Goal: Task Accomplishment & Management: Complete application form

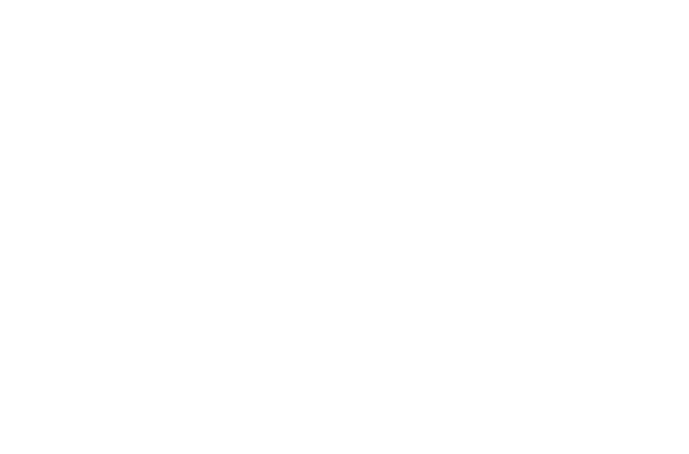
scroll to position [242, 471]
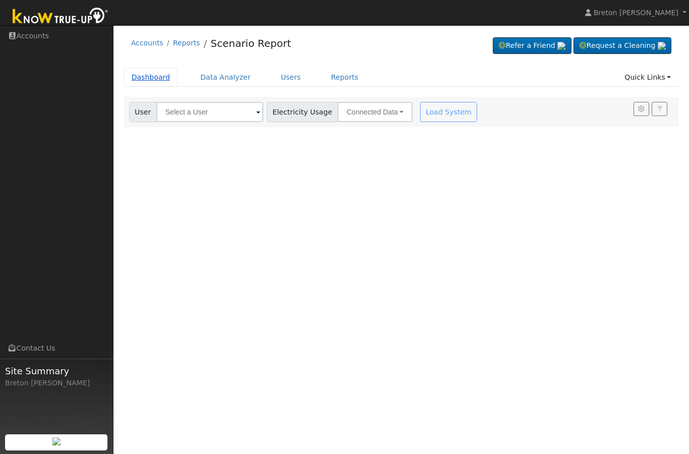
click at [149, 76] on link "Dashboard" at bounding box center [151, 77] width 54 height 19
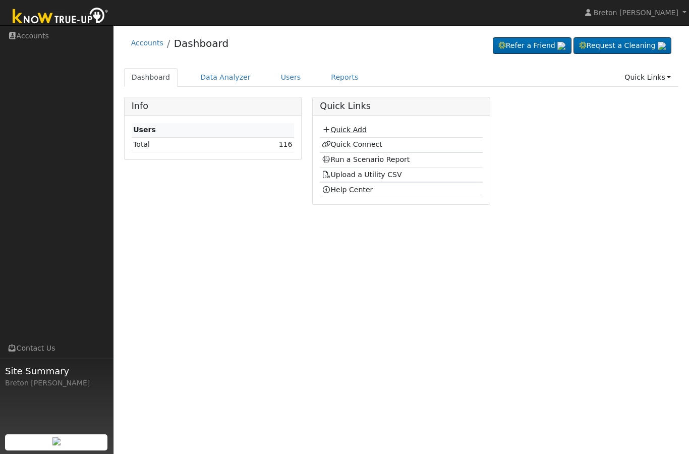
click at [353, 129] on link "Quick Add" at bounding box center [344, 130] width 45 height 8
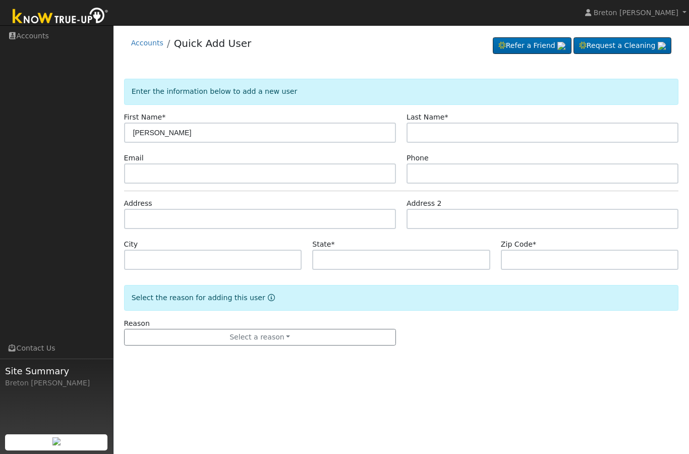
type input "Deborah"
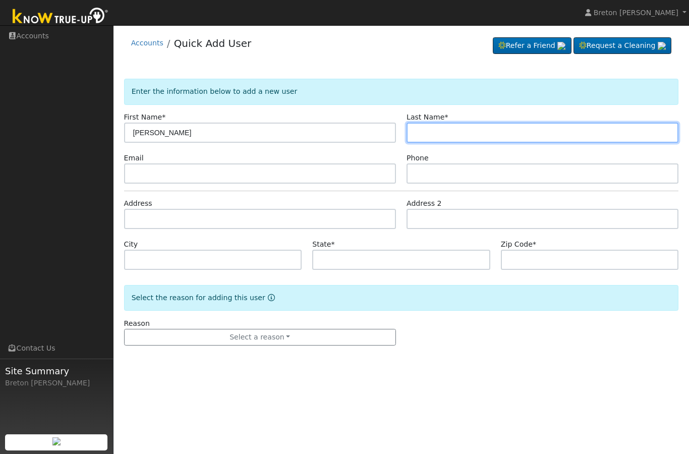
click at [438, 131] on input "text" at bounding box center [543, 133] width 272 height 20
type input "Romero"
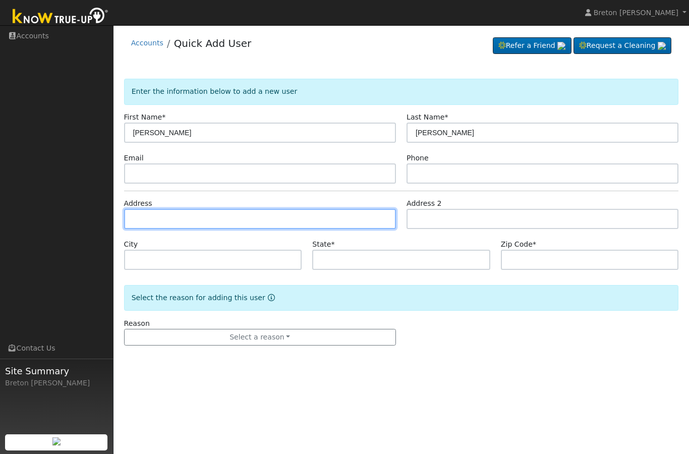
click at [163, 221] on input "text" at bounding box center [260, 219] width 272 height 20
paste input "2604 Crescent Ave"
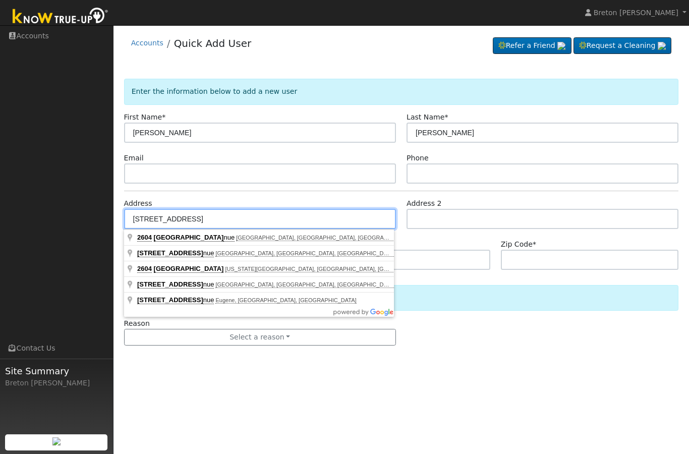
type input "2604 Crescent Ave"
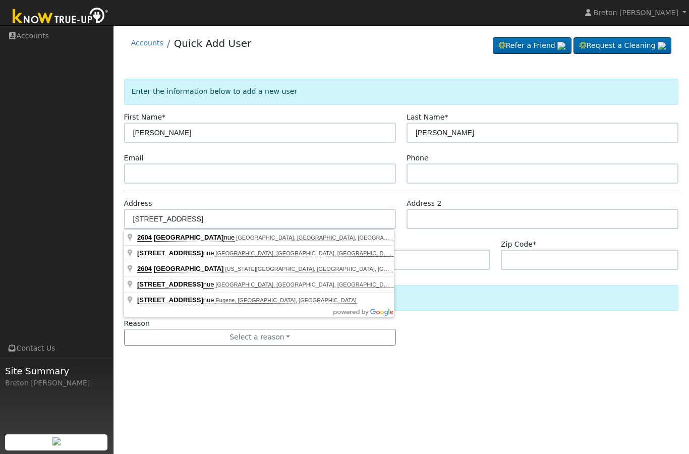
click at [427, 244] on div "State *" at bounding box center [401, 254] width 189 height 31
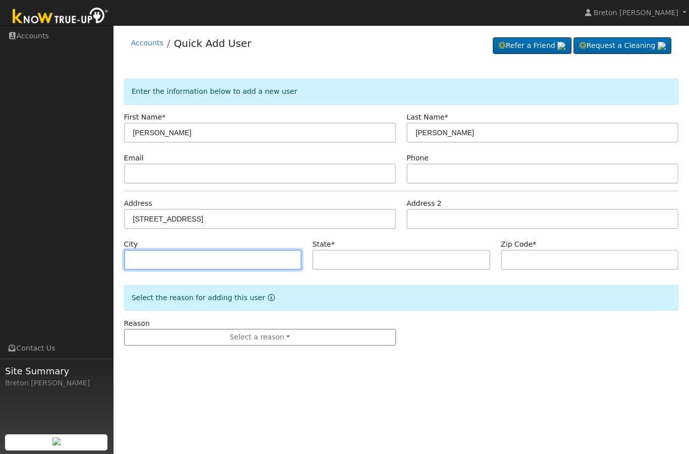
click at [155, 257] on input "text" at bounding box center [213, 260] width 178 height 20
type input "Clovis"
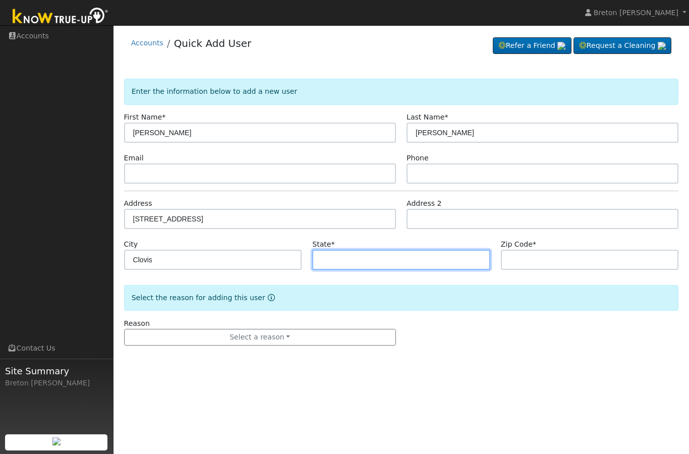
click at [340, 263] on input "text" at bounding box center [401, 260] width 178 height 20
type input "CA"
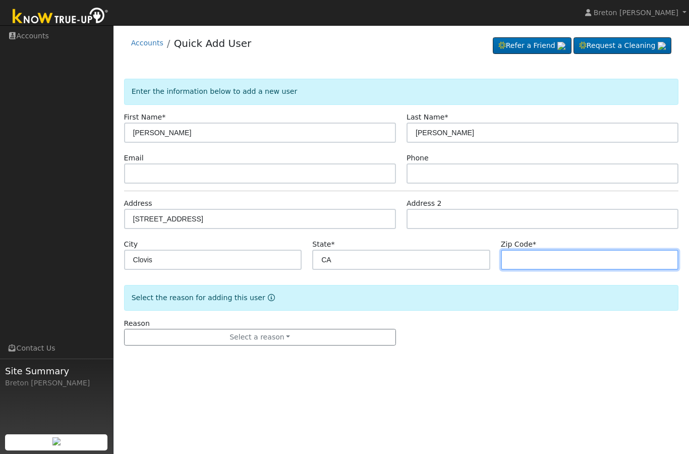
click at [533, 260] on input "text" at bounding box center [590, 260] width 178 height 20
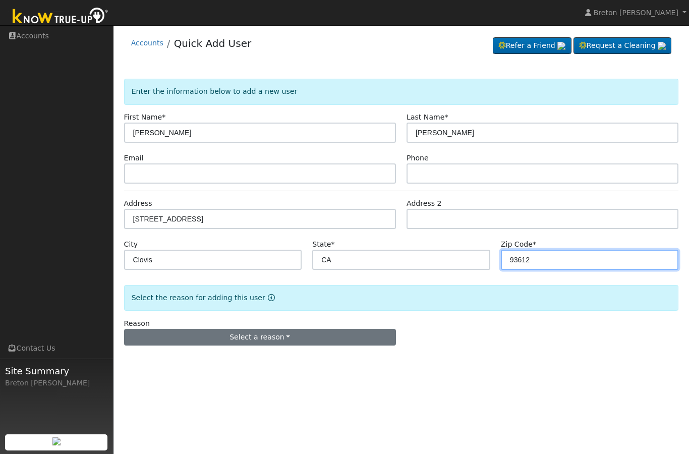
type input "93612"
click at [265, 336] on button "Select a reason" at bounding box center [260, 337] width 272 height 17
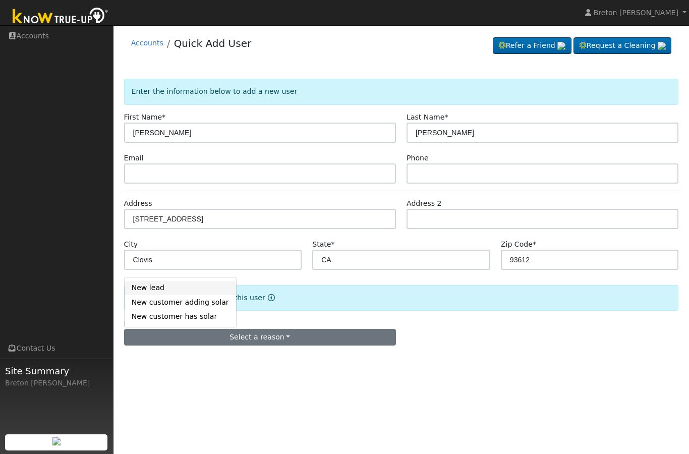
click at [160, 285] on link "New lead" at bounding box center [180, 288] width 111 height 14
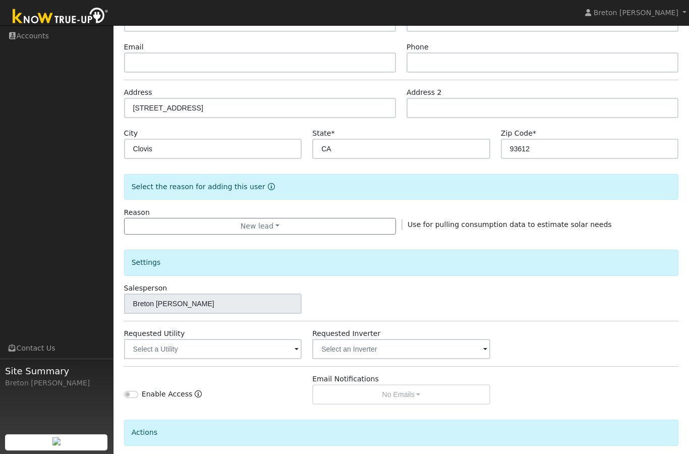
scroll to position [148, 0]
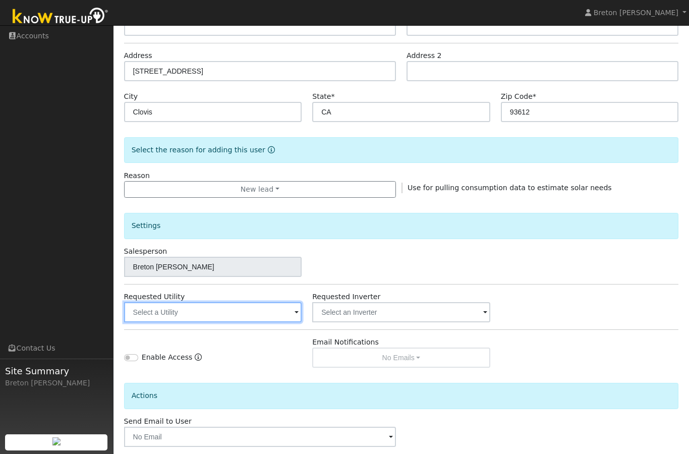
click at [280, 310] on input "text" at bounding box center [213, 312] width 178 height 20
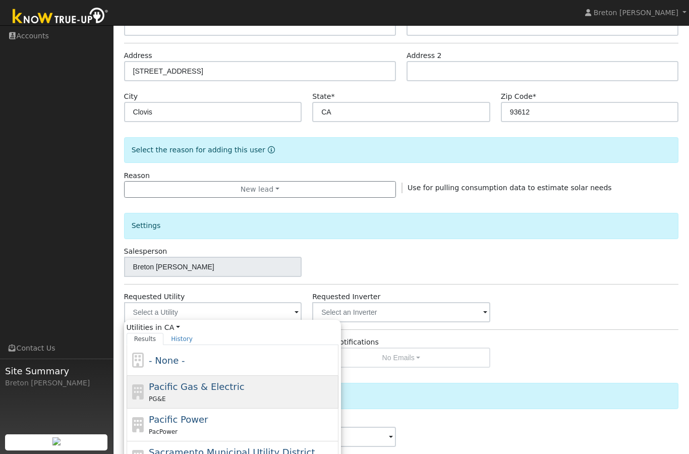
click at [191, 397] on div "PG&E" at bounding box center [242, 398] width 187 height 11
type input "Pacific Gas & Electric"
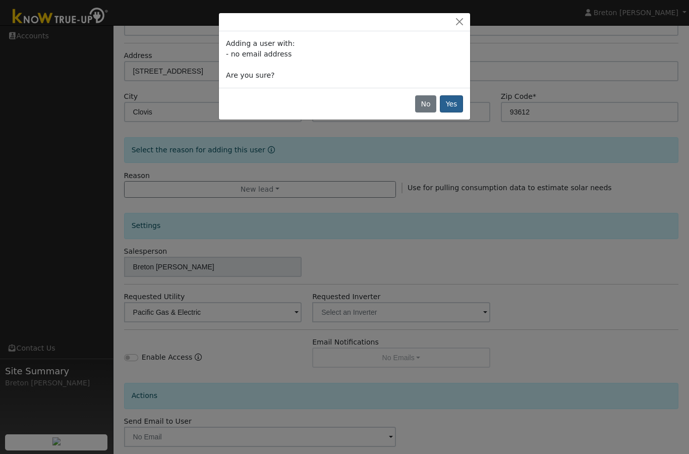
click at [459, 103] on button "Yes" at bounding box center [451, 103] width 23 height 17
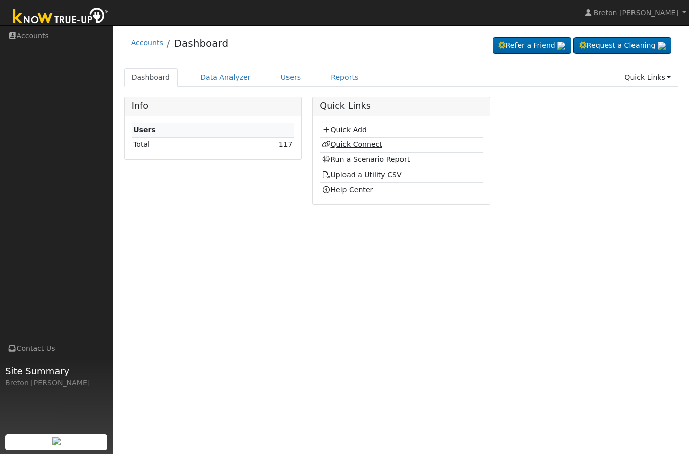
click at [355, 144] on link "Quick Connect" at bounding box center [352, 144] width 61 height 8
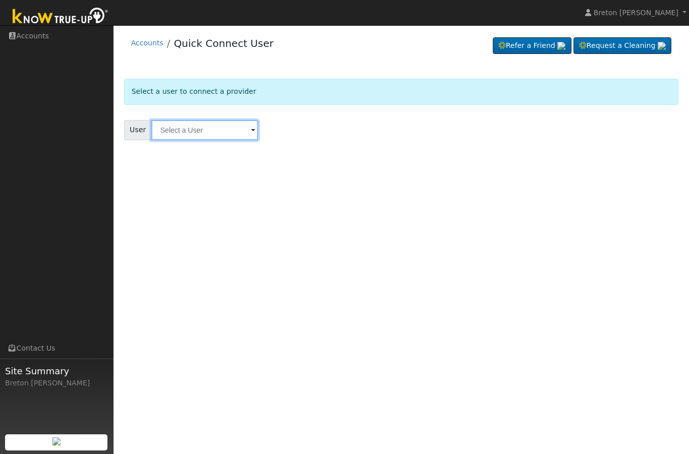
click at [196, 130] on input "text" at bounding box center [204, 130] width 107 height 20
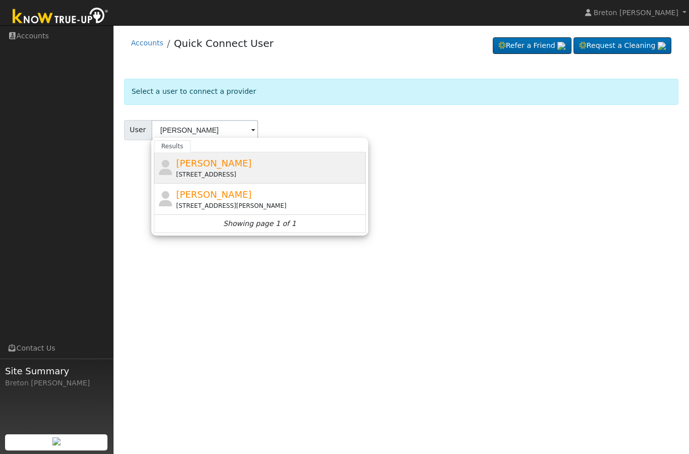
click at [213, 170] on div "[STREET_ADDRESS]" at bounding box center [269, 174] width 187 height 9
type input "[PERSON_NAME]"
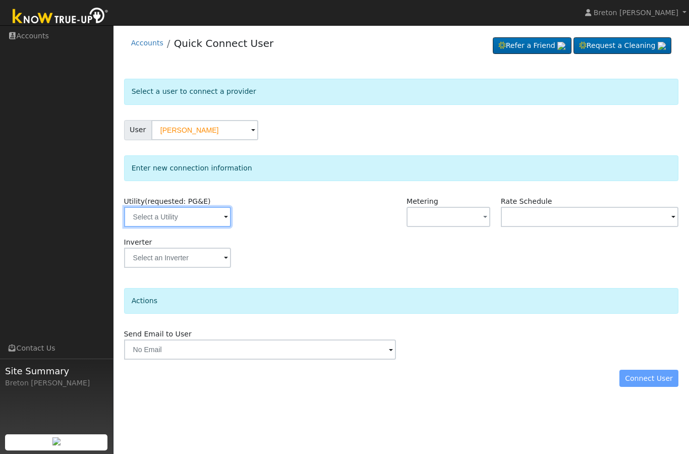
click at [178, 216] on input "text" at bounding box center [177, 217] width 107 height 20
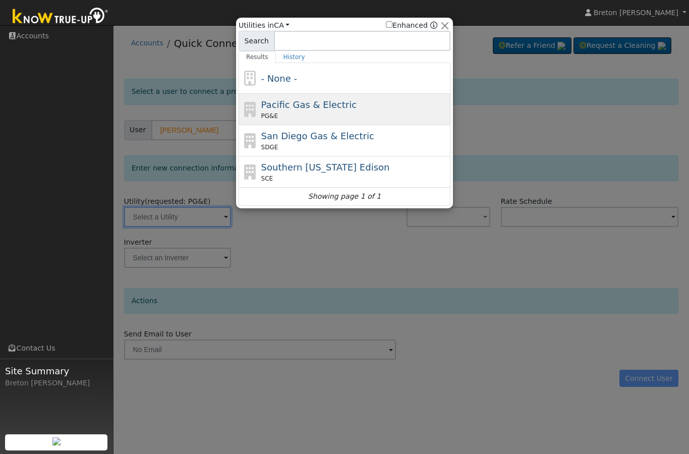
click at [307, 110] on span "Pacific Gas & Electric" at bounding box center [308, 104] width 95 height 11
type input "PG&E"
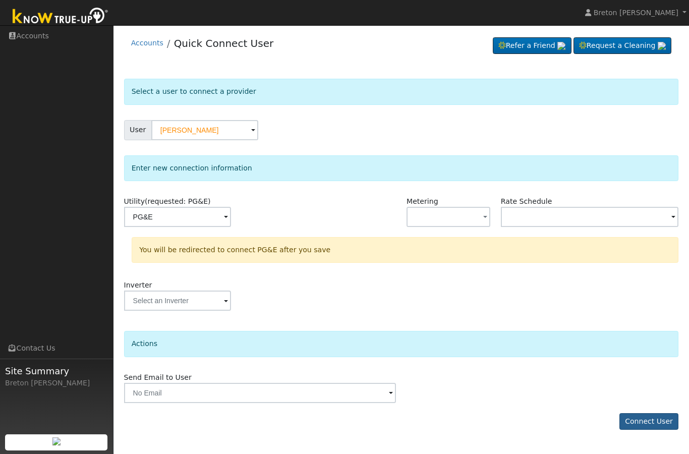
click at [658, 422] on button "Connect User" at bounding box center [649, 421] width 60 height 17
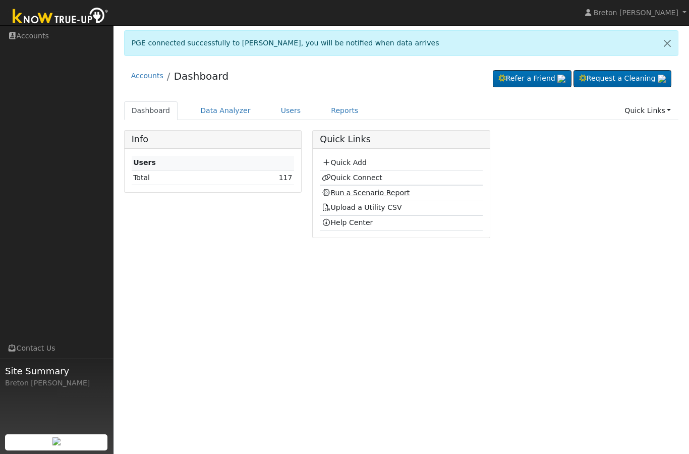
click at [364, 189] on link "Run a Scenario Report" at bounding box center [366, 193] width 88 height 8
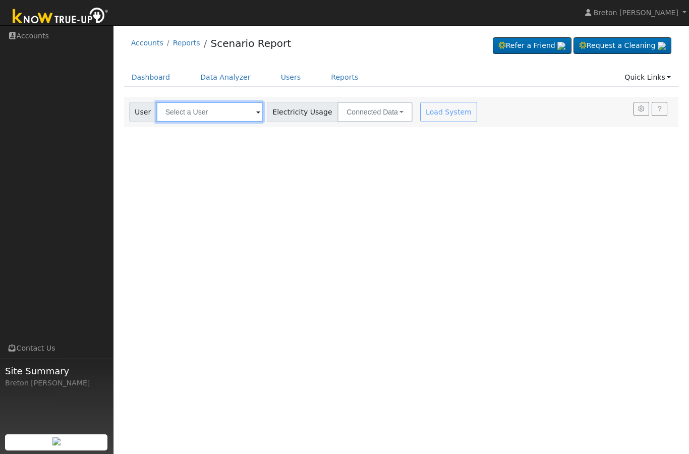
click at [201, 104] on input "text" at bounding box center [209, 112] width 107 height 20
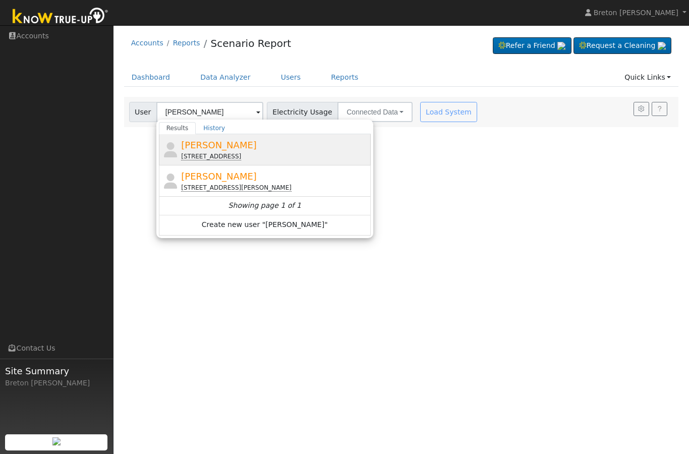
click at [224, 148] on span "Deborah Romero" at bounding box center [219, 145] width 76 height 11
type input "Deborah Romero"
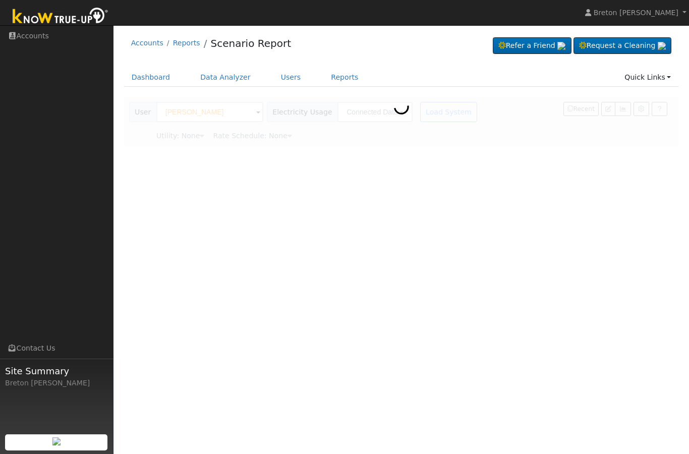
type input "Pacific Gas & Electric"
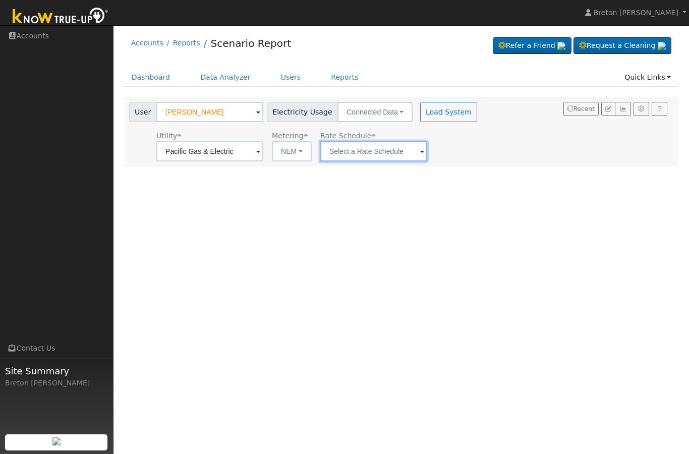
click at [263, 153] on input "text" at bounding box center [209, 151] width 107 height 20
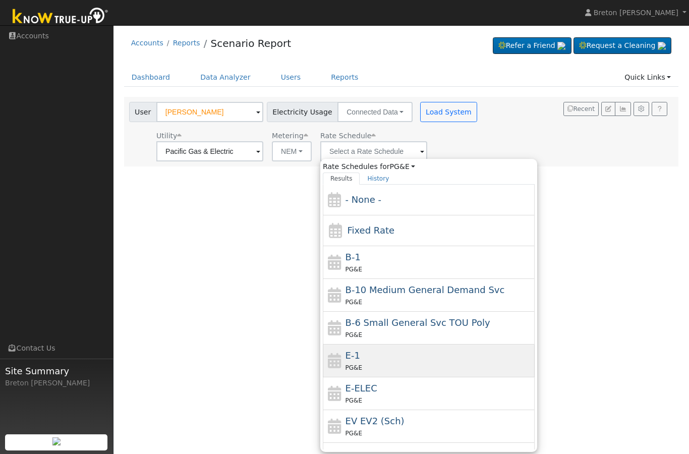
click at [377, 361] on div "E-1 PG&E" at bounding box center [438, 361] width 187 height 24
type input "E-1"
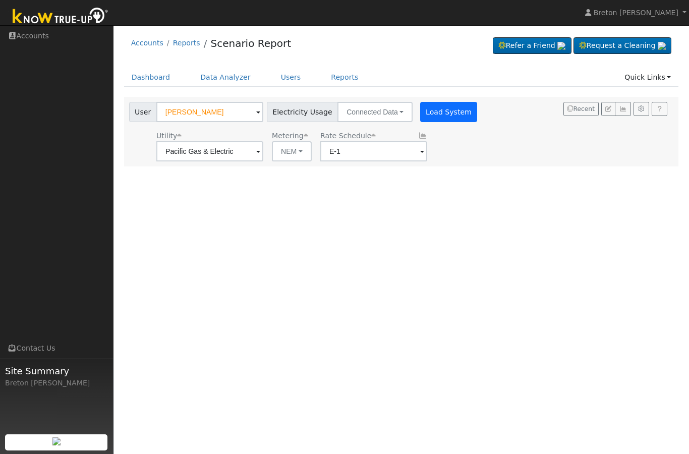
click at [427, 113] on button "Load System" at bounding box center [448, 112] width 57 height 20
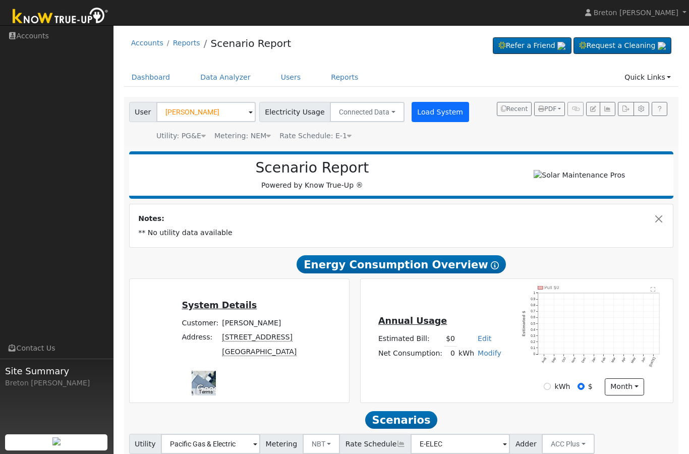
click at [428, 105] on button "Load System" at bounding box center [440, 112] width 57 height 20
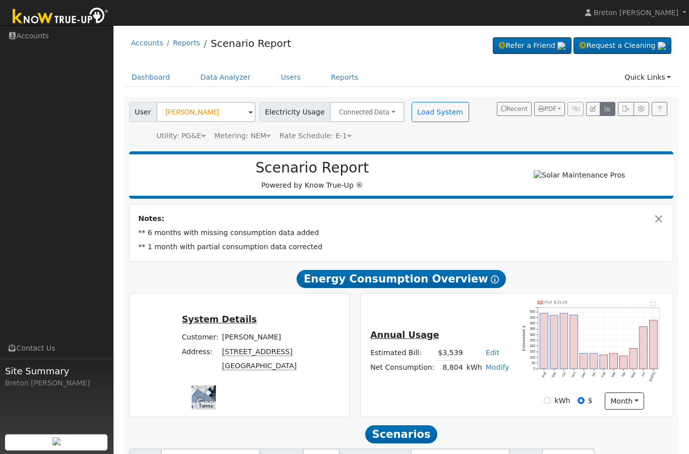
click at [607, 114] on button "button" at bounding box center [608, 109] width 16 height 14
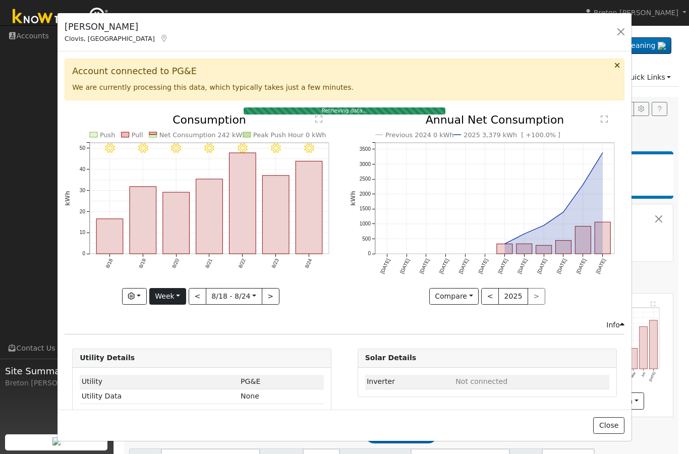
click at [181, 302] on button "Week" at bounding box center [167, 296] width 37 height 17
click at [182, 362] on link "Year" at bounding box center [185, 360] width 70 height 14
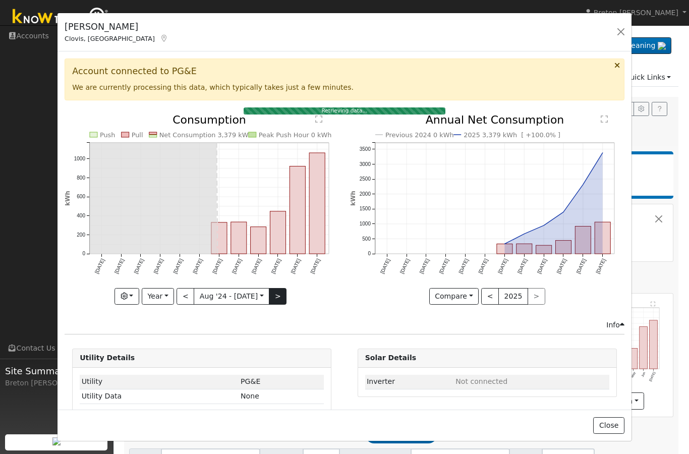
click at [281, 297] on button ">" at bounding box center [278, 296] width 18 height 17
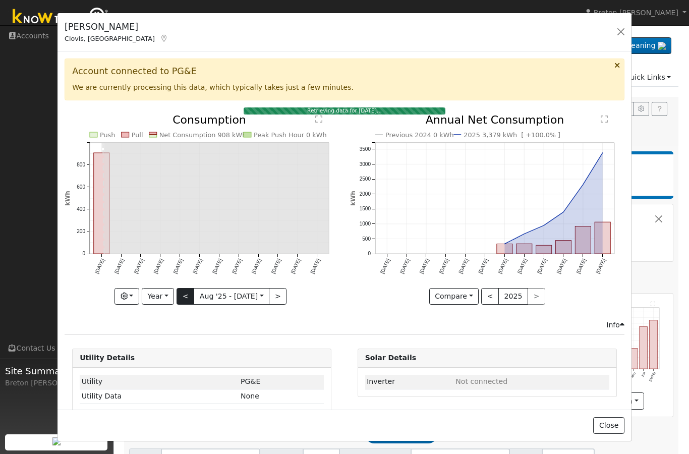
click at [188, 298] on button "<" at bounding box center [186, 296] width 18 height 17
type input "2024-08-01"
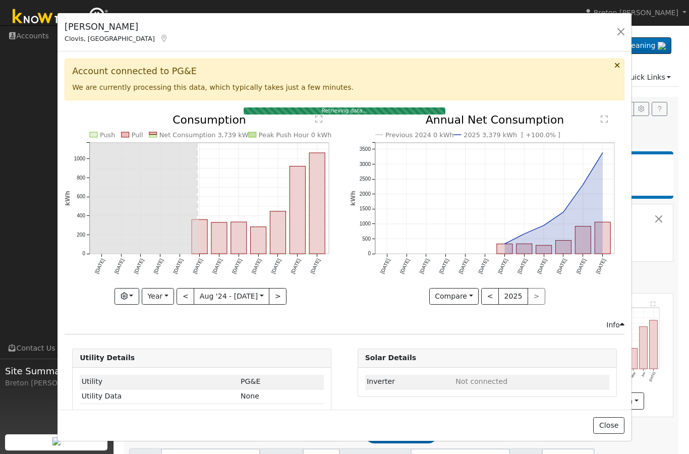
click at [630, 21] on div "Deborah Romero Clovis, CA Default Account Default Account 2604 Crescent Ave, Cl…" at bounding box center [344, 32] width 574 height 39
click at [624, 28] on button "button" at bounding box center [621, 32] width 14 height 14
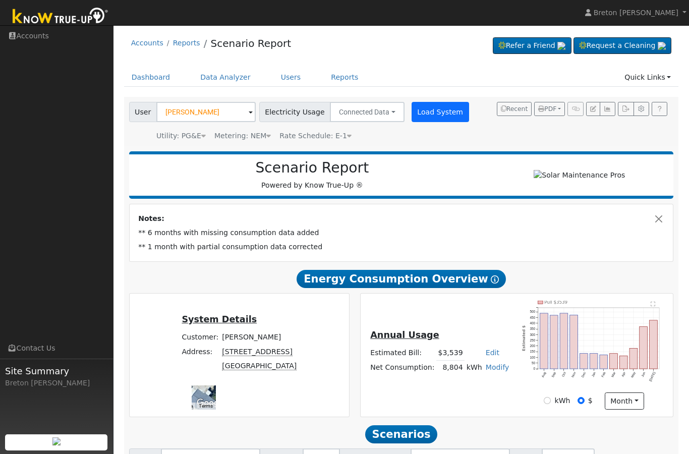
click at [429, 111] on button "Load System" at bounding box center [440, 112] width 57 height 20
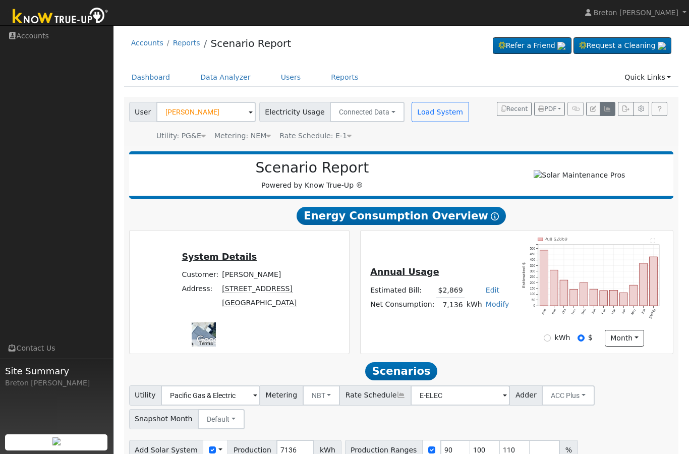
click at [606, 109] on icon "button" at bounding box center [608, 109] width 8 height 6
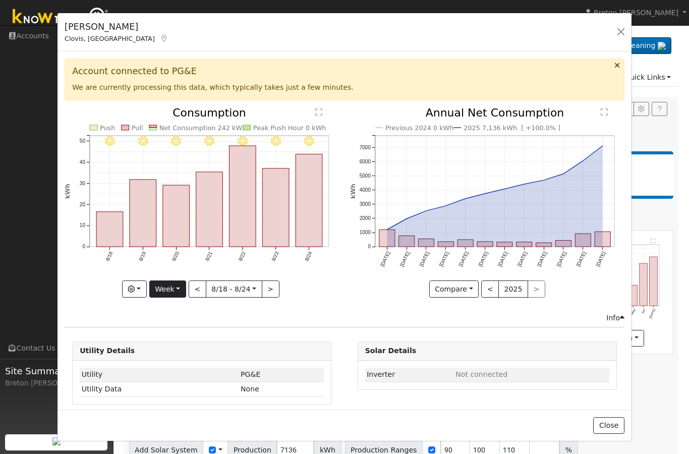
click at [180, 291] on button "Week" at bounding box center [167, 288] width 37 height 17
click at [185, 352] on link "Year" at bounding box center [185, 352] width 70 height 14
type input "2024-08-01"
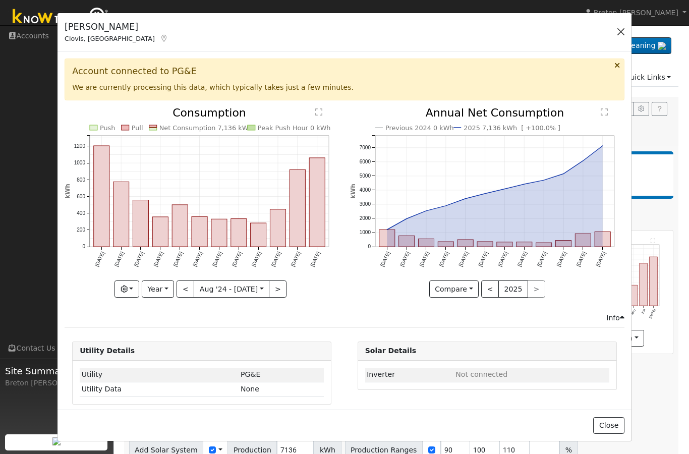
click at [620, 34] on button "button" at bounding box center [621, 32] width 14 height 14
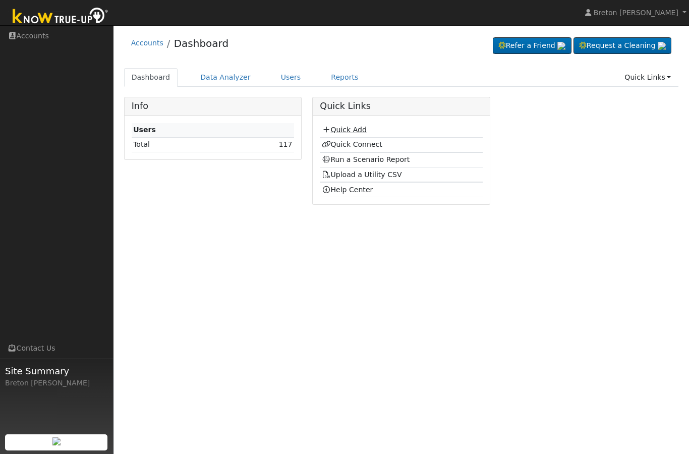
click at [356, 133] on link "Quick Add" at bounding box center [344, 130] width 45 height 8
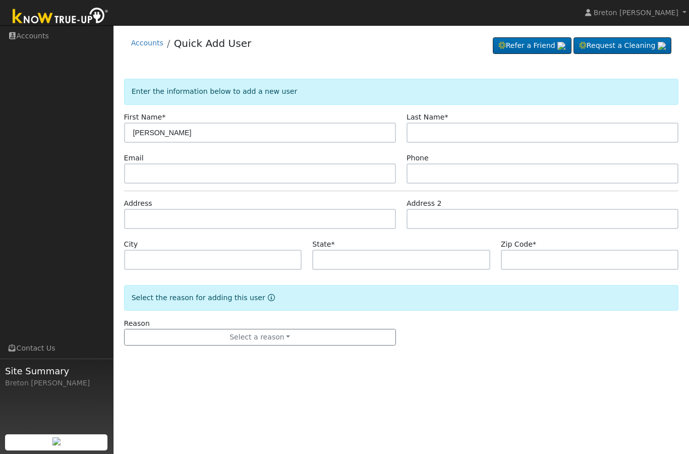
type input "[PERSON_NAME]"
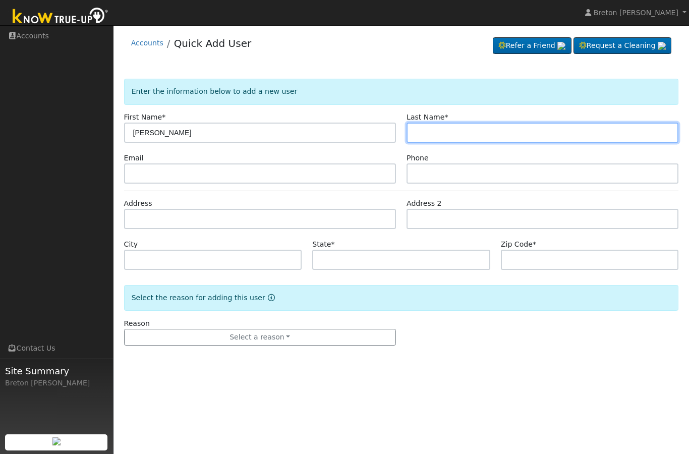
click at [449, 132] on input "text" at bounding box center [543, 133] width 272 height 20
type input "Medrano"
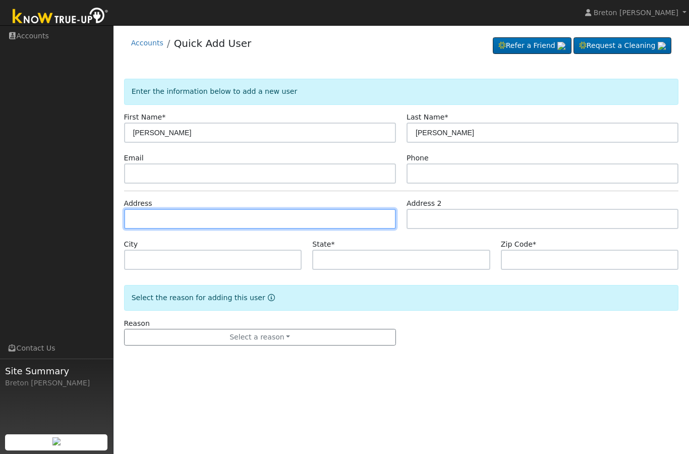
click at [158, 222] on input "text" at bounding box center [260, 219] width 272 height 20
type input "3783 East Iowa Avenue"
type input "Fresno"
type input "CA"
type input "93702"
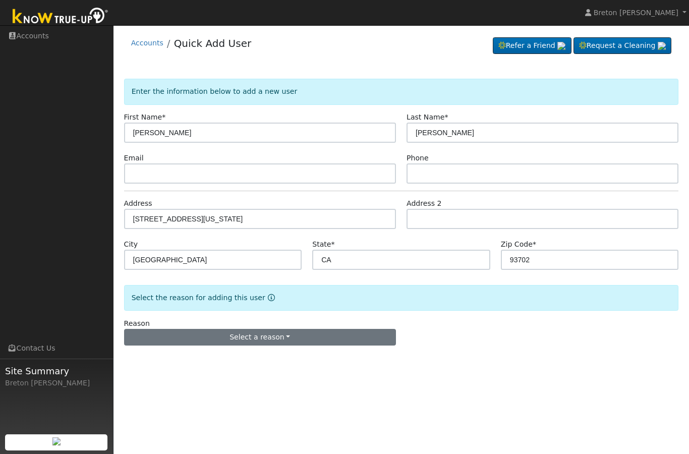
click at [234, 335] on button "Select a reason" at bounding box center [260, 337] width 272 height 17
click at [159, 286] on link "New lead" at bounding box center [180, 288] width 111 height 14
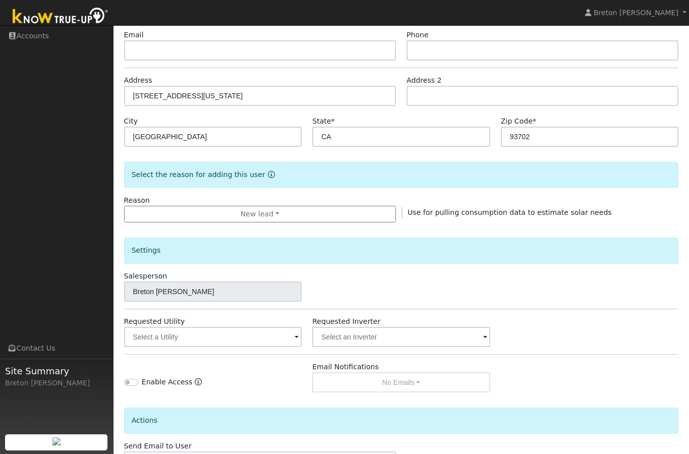
scroll to position [105, 0]
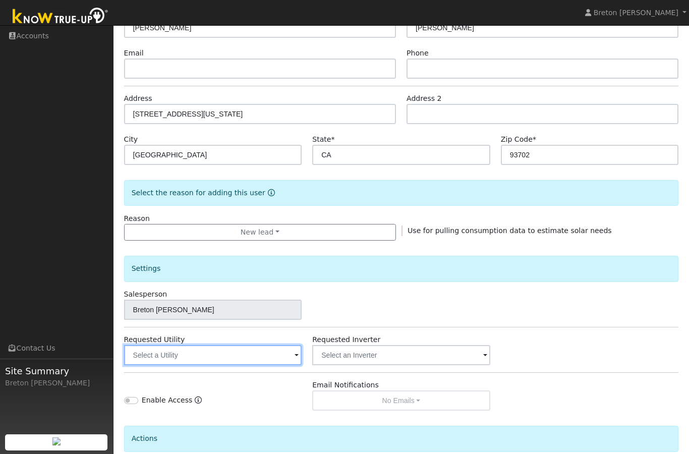
click at [233, 358] on input "text" at bounding box center [213, 355] width 178 height 20
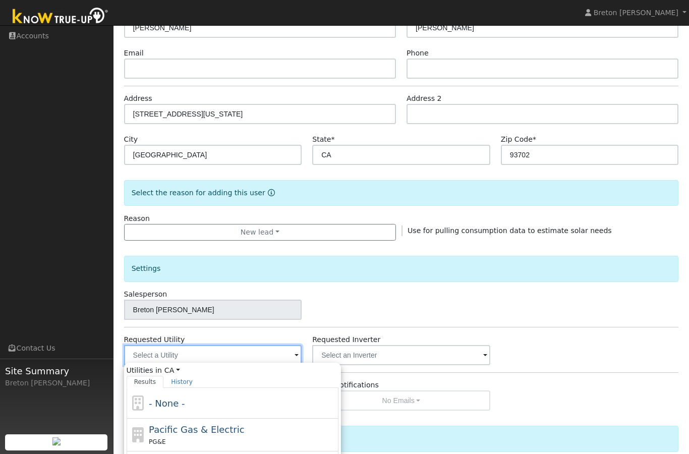
scroll to position [104, 0]
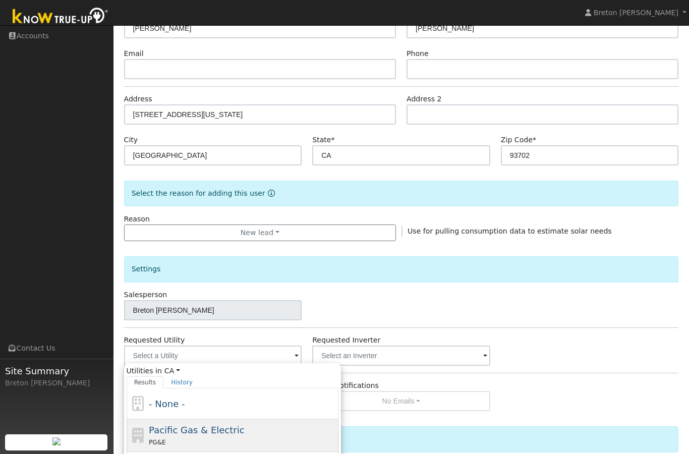
click at [214, 423] on div "Pacific Gas & Electric PG&E" at bounding box center [242, 435] width 187 height 24
type input "Pacific Gas & Electric"
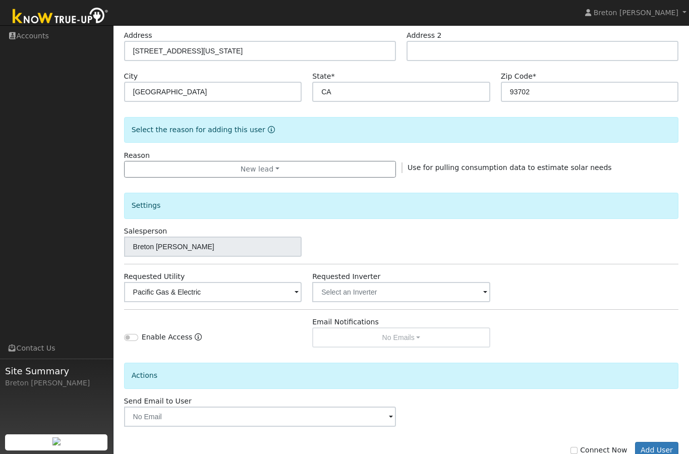
scroll to position [157, 0]
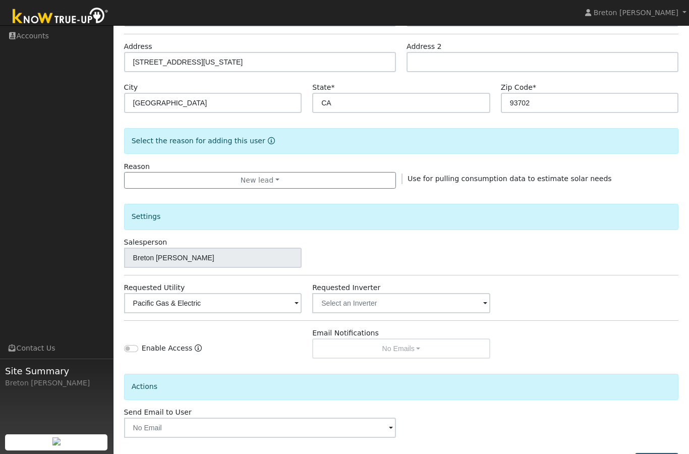
click at [668, 453] on button "Add User" at bounding box center [657, 461] width 44 height 17
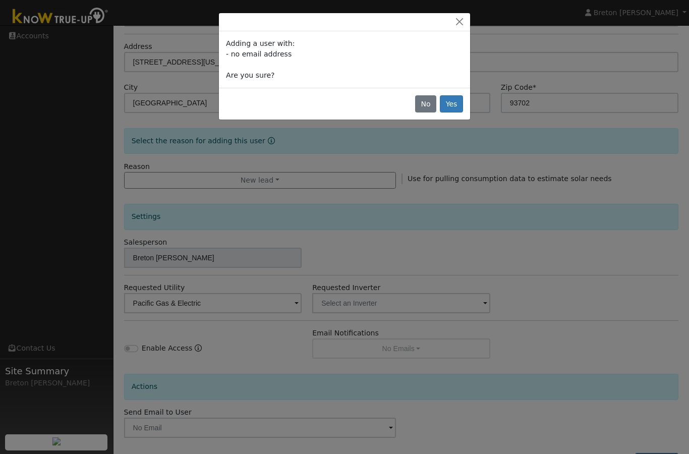
click at [436, 96] on div "No Yes" at bounding box center [344, 104] width 251 height 32
click at [459, 102] on button "Yes" at bounding box center [451, 103] width 23 height 17
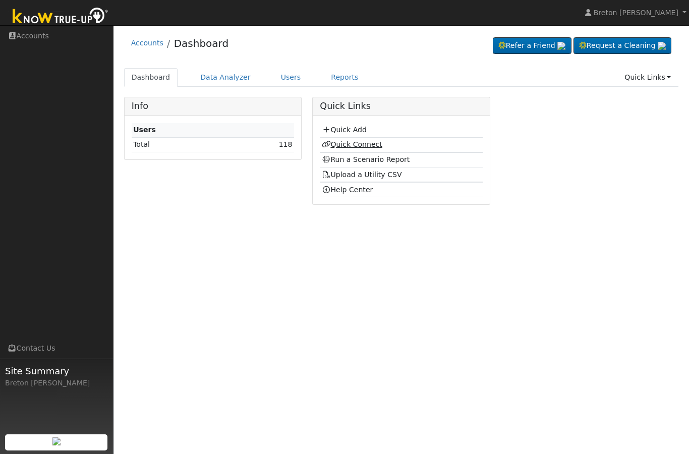
click at [370, 146] on link "Quick Connect" at bounding box center [352, 144] width 61 height 8
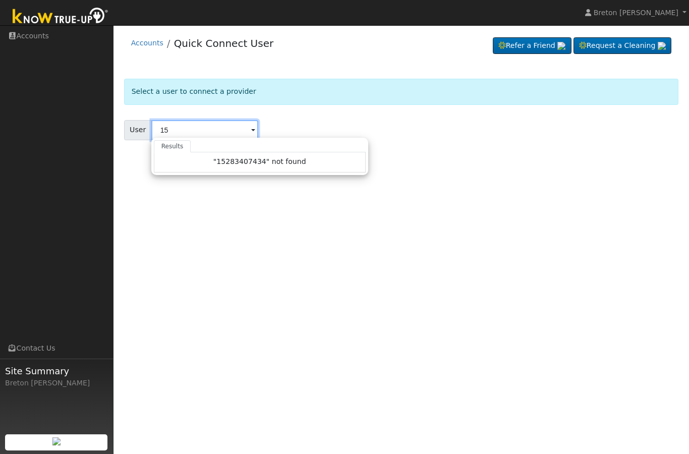
type input "1"
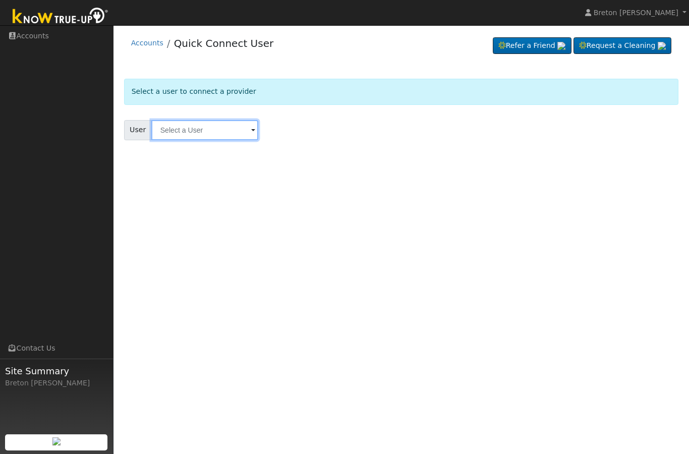
click at [194, 130] on input "text" at bounding box center [204, 130] width 107 height 20
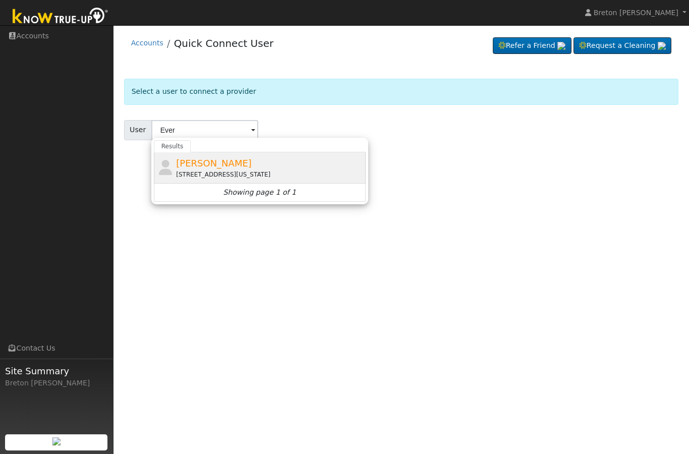
click at [217, 162] on span "[PERSON_NAME]" at bounding box center [214, 163] width 76 height 11
type input "[PERSON_NAME]"
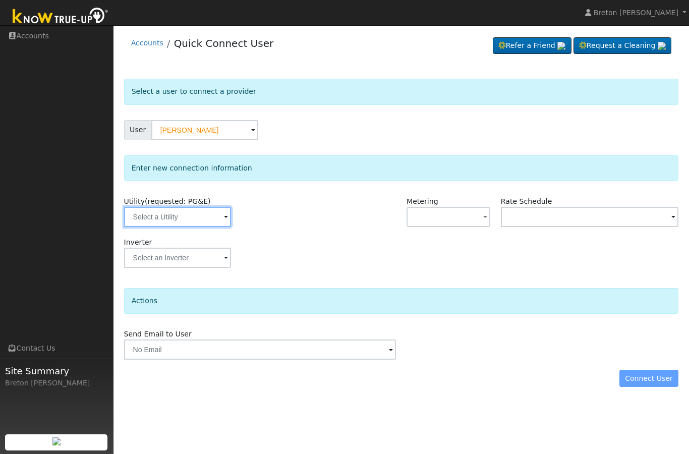
click at [180, 210] on input "text" at bounding box center [177, 217] width 107 height 20
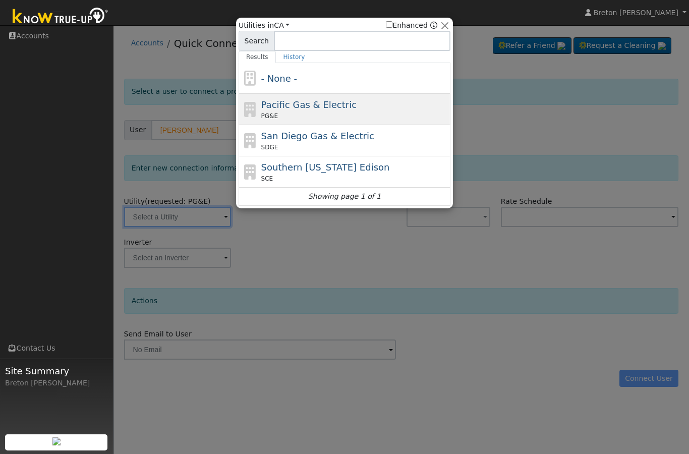
click at [310, 108] on span "Pacific Gas & Electric" at bounding box center [308, 104] width 95 height 11
type input "PG&E"
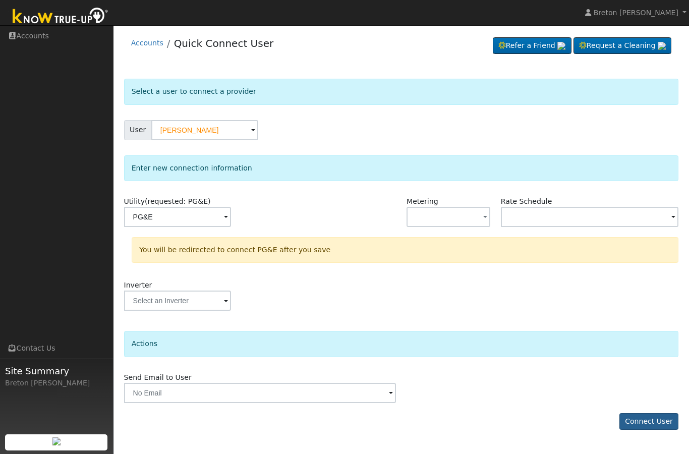
click at [643, 421] on button "Connect User" at bounding box center [649, 421] width 60 height 17
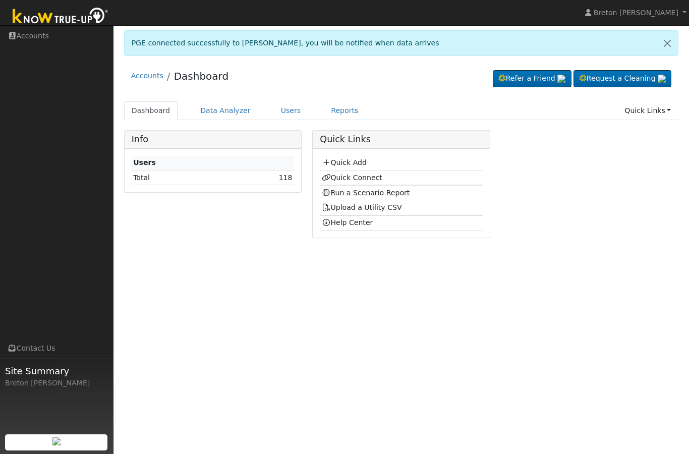
click at [358, 189] on link "Run a Scenario Report" at bounding box center [366, 193] width 88 height 8
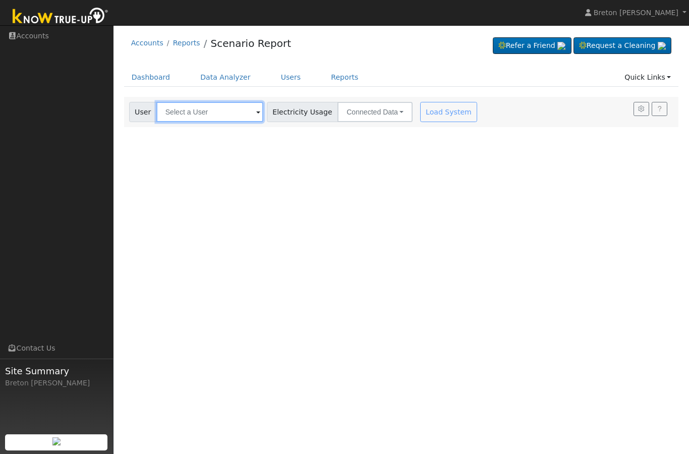
click at [191, 113] on input "text" at bounding box center [209, 112] width 107 height 20
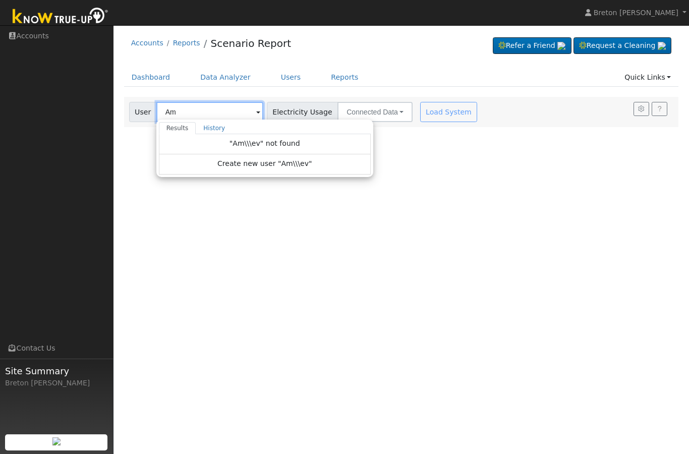
type input "A"
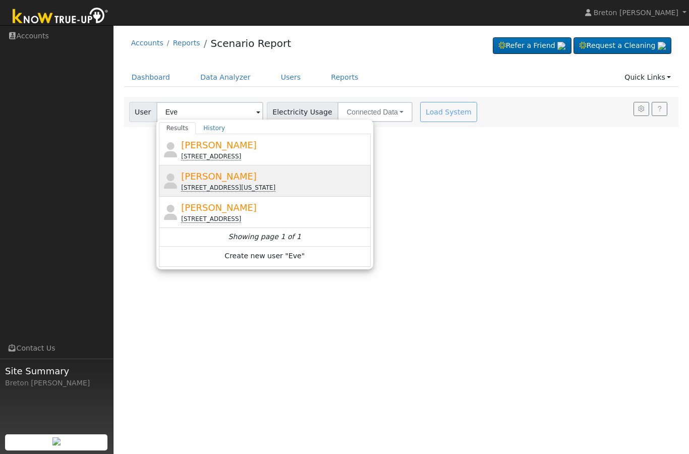
click at [218, 180] on span "[PERSON_NAME]" at bounding box center [219, 176] width 76 height 11
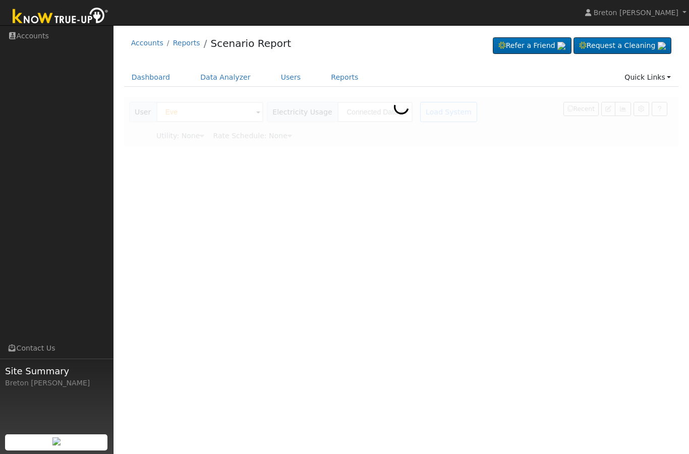
type input "[PERSON_NAME]"
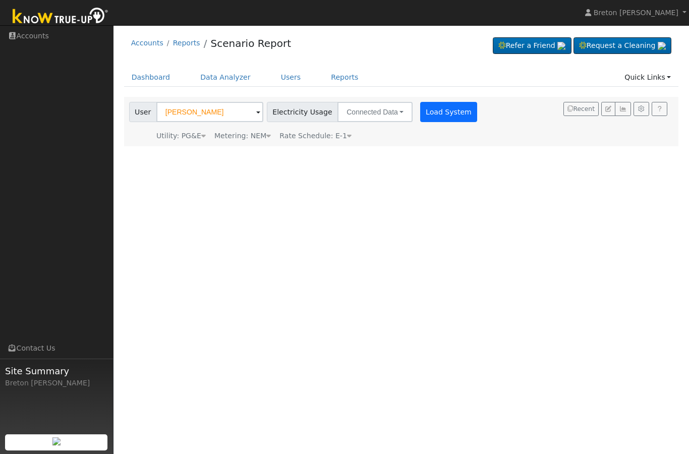
click at [421, 108] on button "Load System" at bounding box center [448, 112] width 57 height 20
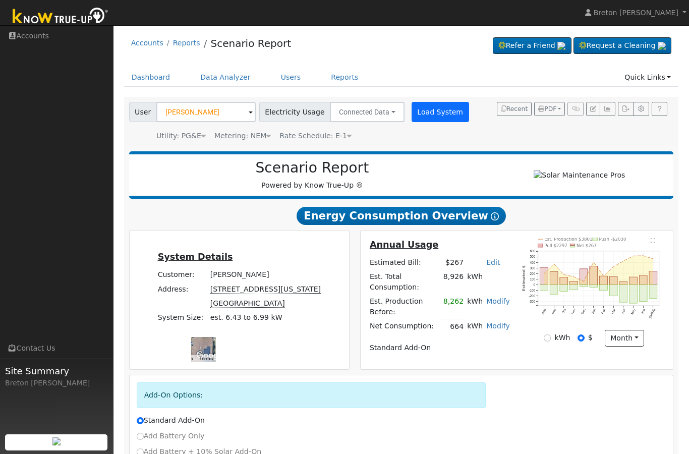
click at [426, 111] on button "Load System" at bounding box center [440, 112] width 57 height 20
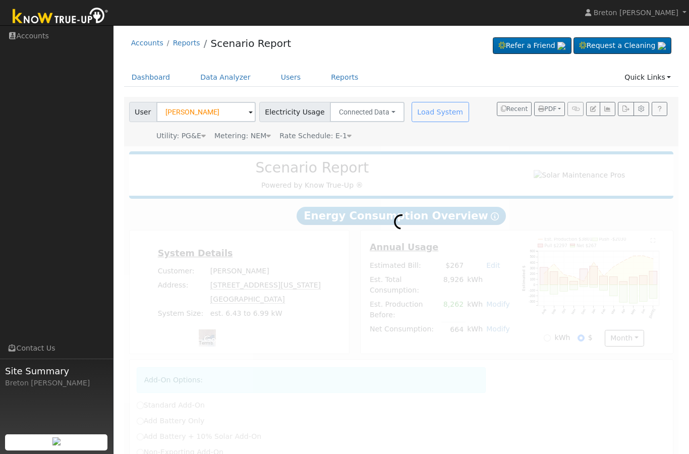
radio input "true"
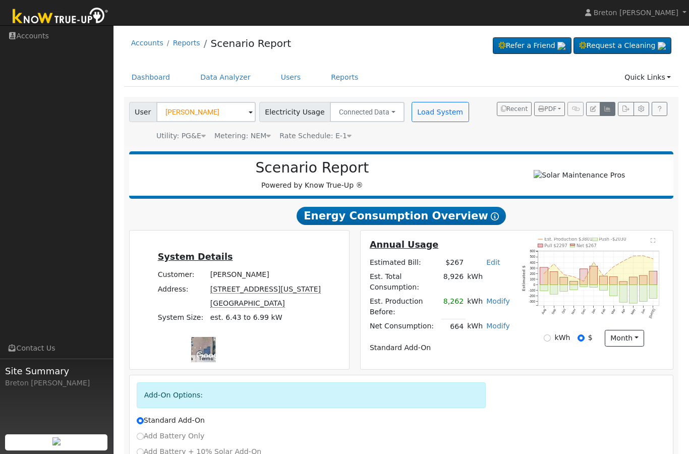
click at [612, 108] on button "button" at bounding box center [608, 109] width 16 height 14
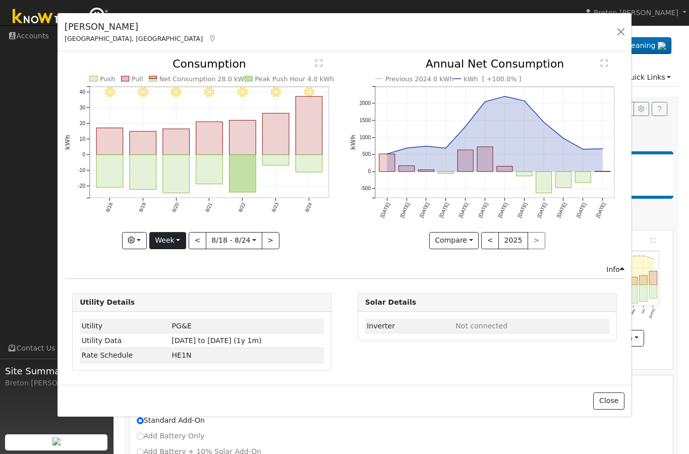
click at [176, 245] on button "Week" at bounding box center [167, 240] width 37 height 17
click at [180, 307] on link "Year" at bounding box center [185, 304] width 70 height 14
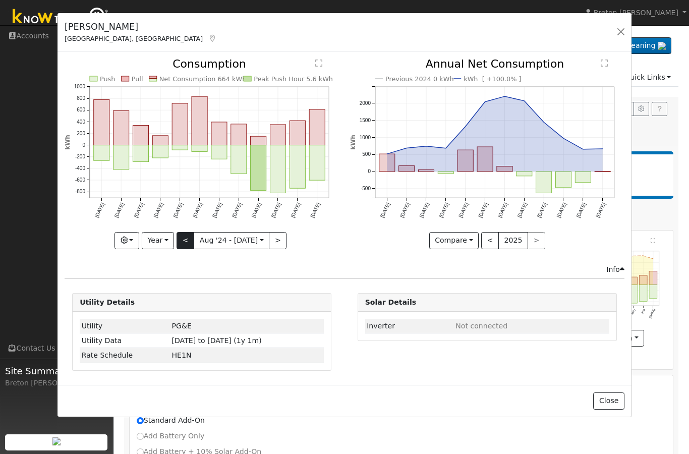
click at [190, 243] on button "<" at bounding box center [186, 240] width 18 height 17
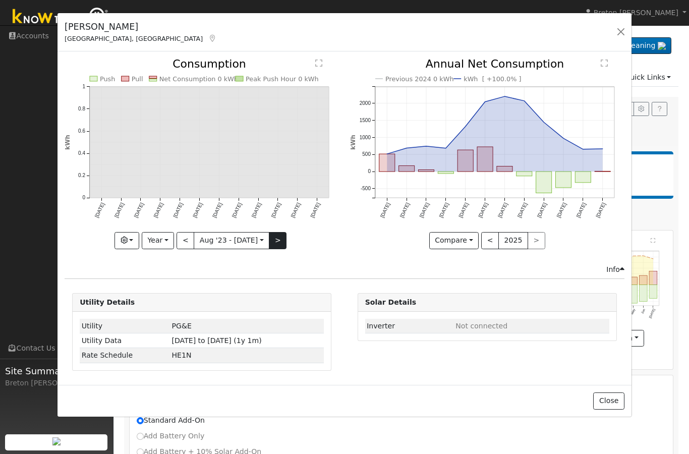
click at [281, 240] on button ">" at bounding box center [278, 240] width 18 height 17
type input "[DATE]"
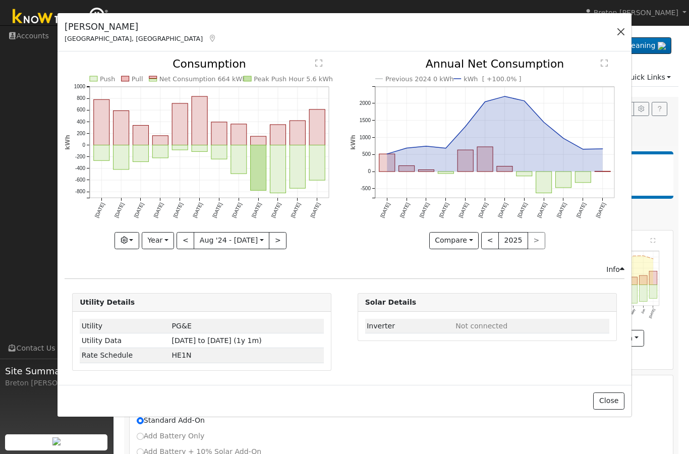
click at [617, 34] on button "button" at bounding box center [621, 32] width 14 height 14
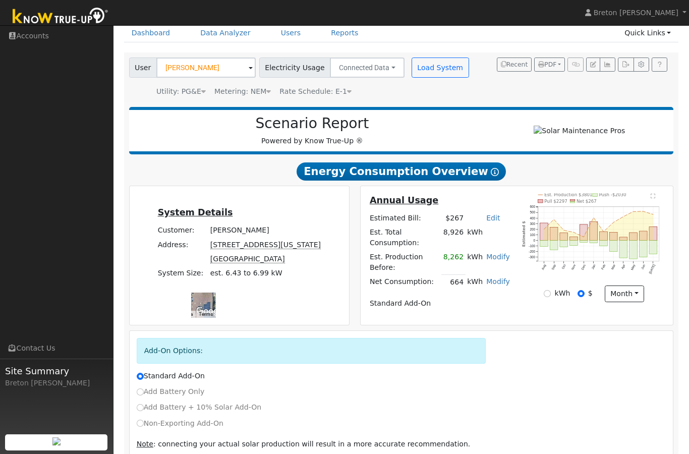
scroll to position [42, 0]
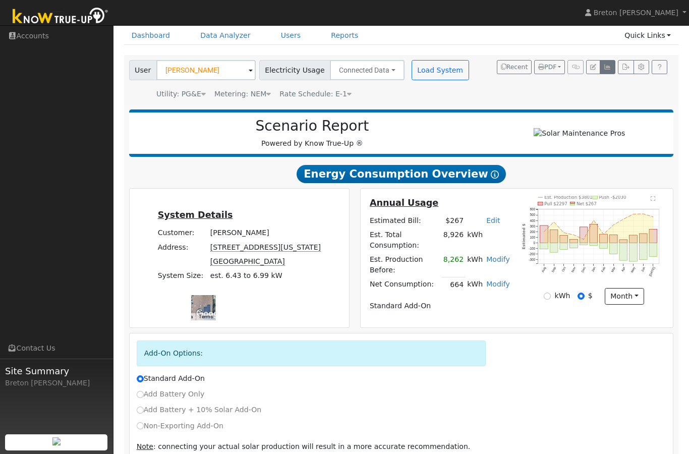
click at [610, 67] on icon "button" at bounding box center [608, 67] width 8 height 6
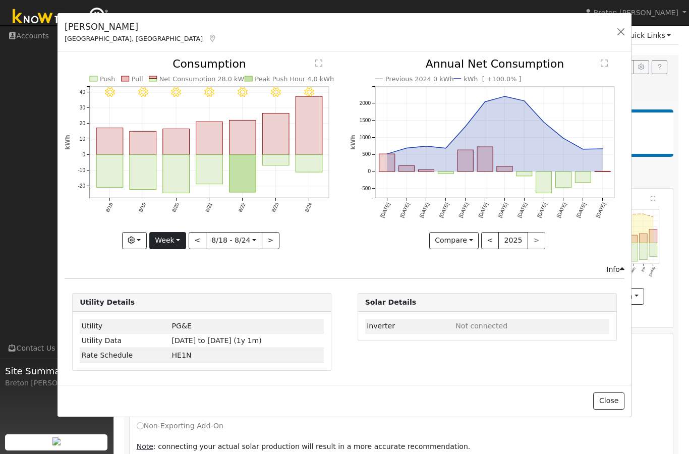
click at [180, 239] on button "Week" at bounding box center [167, 240] width 37 height 17
click at [177, 255] on link "Day" at bounding box center [185, 261] width 70 height 14
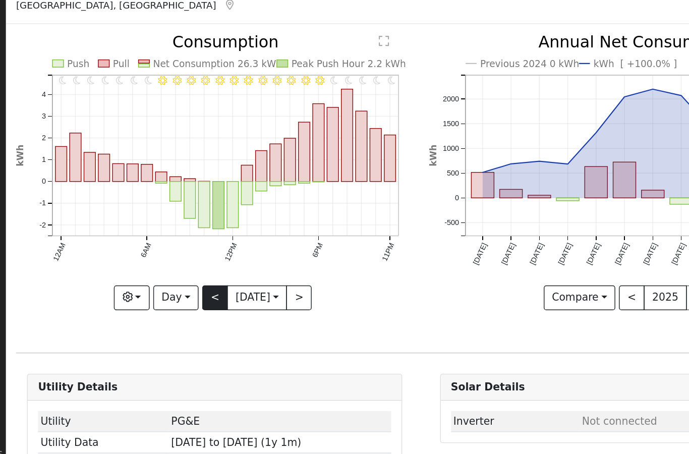
click at [193, 232] on button "<" at bounding box center [202, 240] width 18 height 17
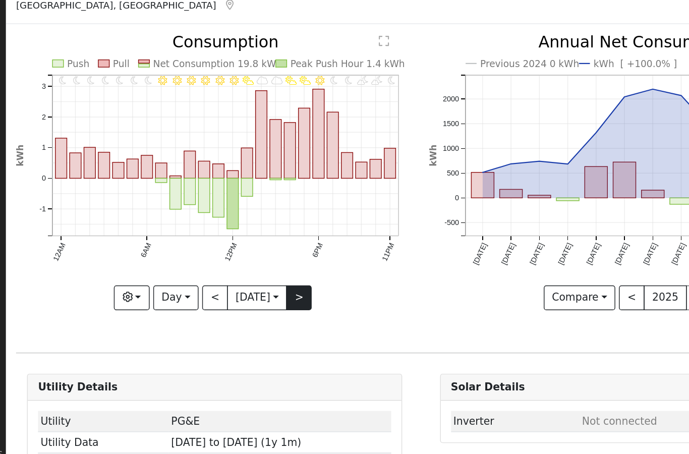
click at [251, 232] on button ">" at bounding box center [260, 240] width 18 height 17
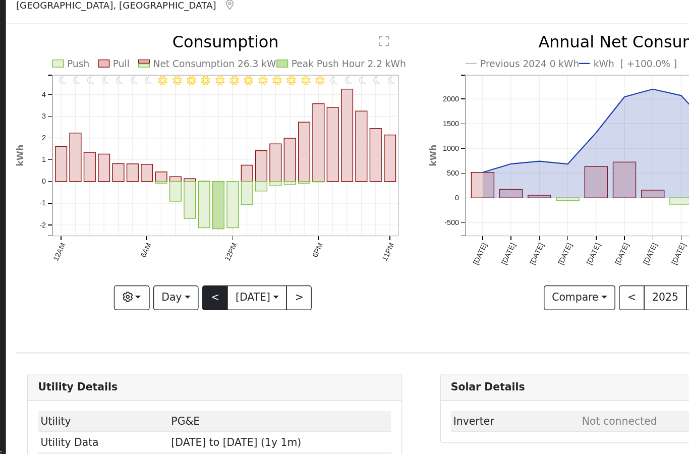
click at [193, 232] on button "<" at bounding box center [202, 240] width 18 height 17
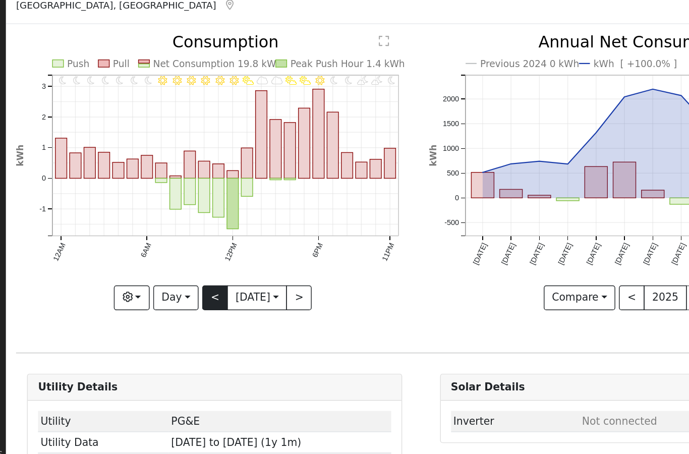
click at [193, 232] on button "<" at bounding box center [202, 240] width 18 height 17
type input "[DATE]"
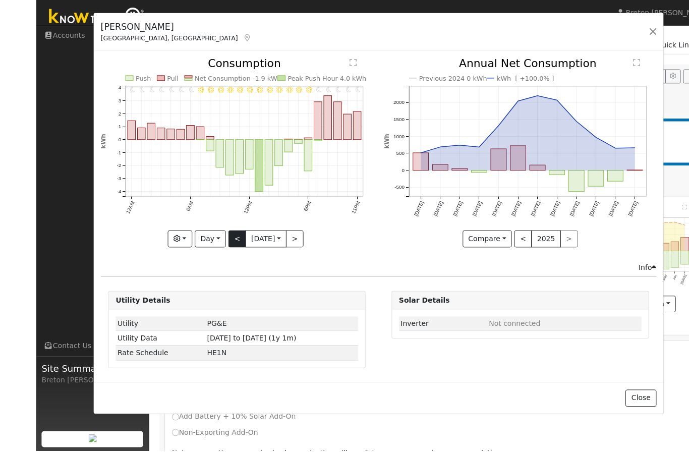
scroll to position [33, 0]
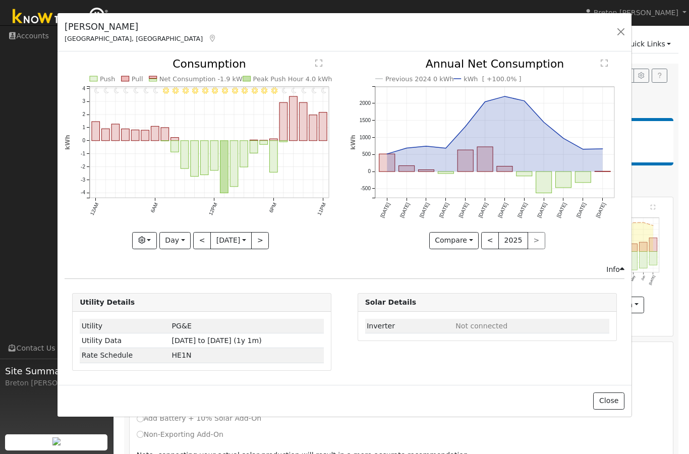
click at [630, 20] on div "[PERSON_NAME] [GEOGRAPHIC_DATA], [GEOGRAPHIC_DATA] Default Account Default Acco…" at bounding box center [344, 32] width 574 height 39
click at [623, 28] on button "button" at bounding box center [621, 32] width 14 height 14
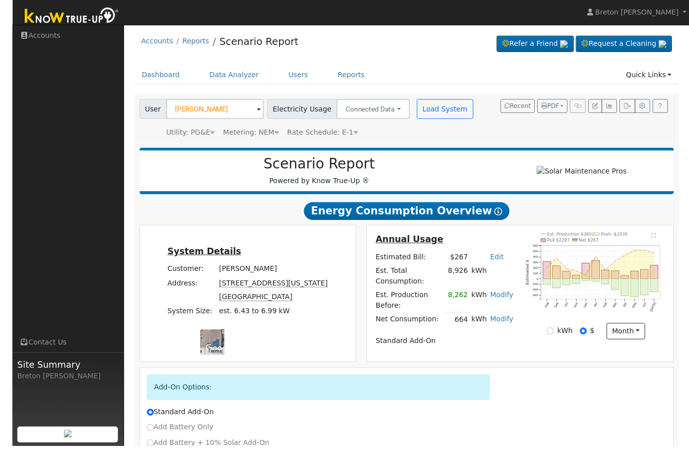
scroll to position [0, 0]
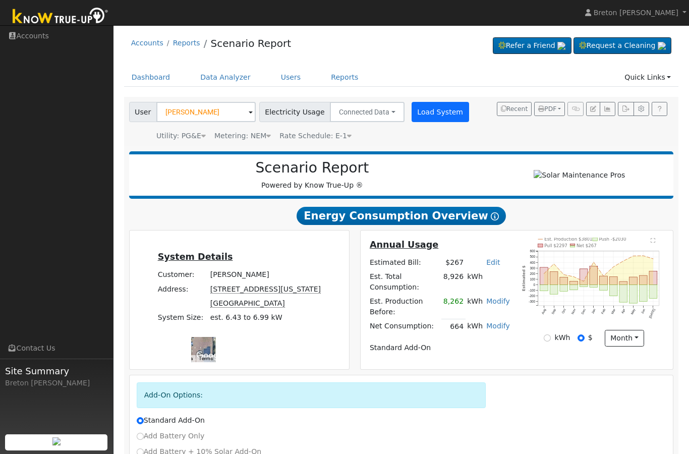
click at [433, 114] on button "Load System" at bounding box center [440, 112] width 57 height 20
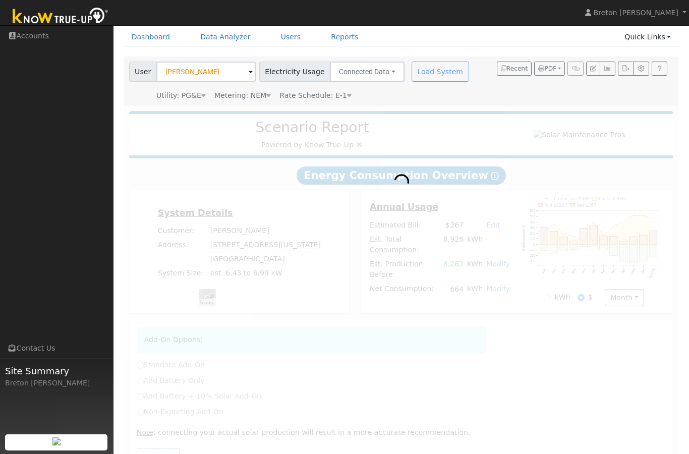
radio input "true"
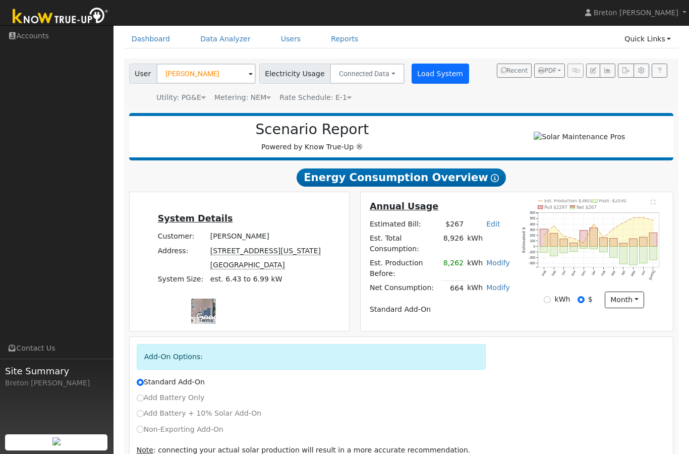
scroll to position [35, 0]
